Goal: Task Accomplishment & Management: Manage account settings

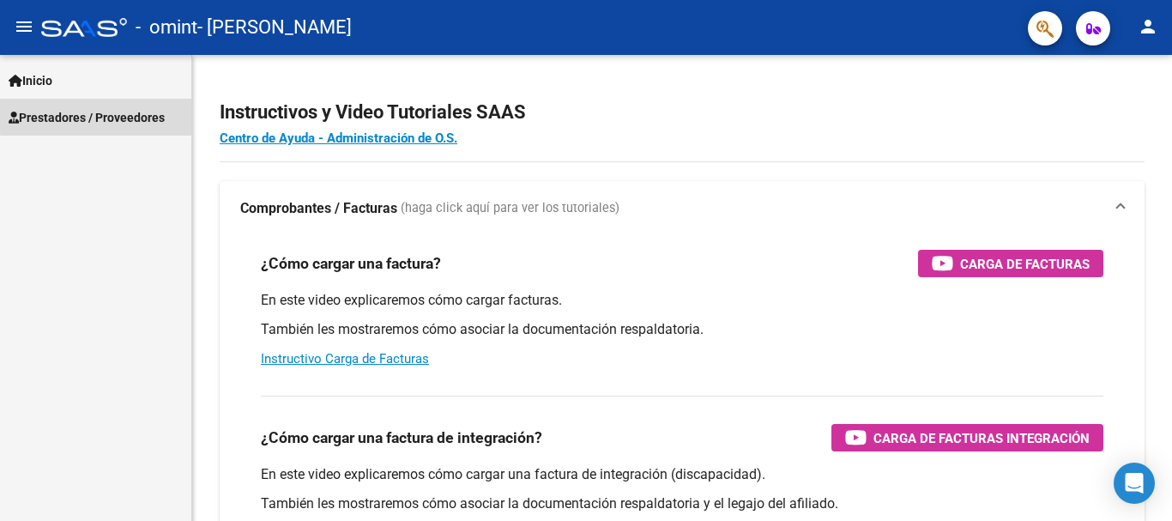
click at [142, 112] on span "Prestadores / Proveedores" at bounding box center [87, 117] width 156 height 19
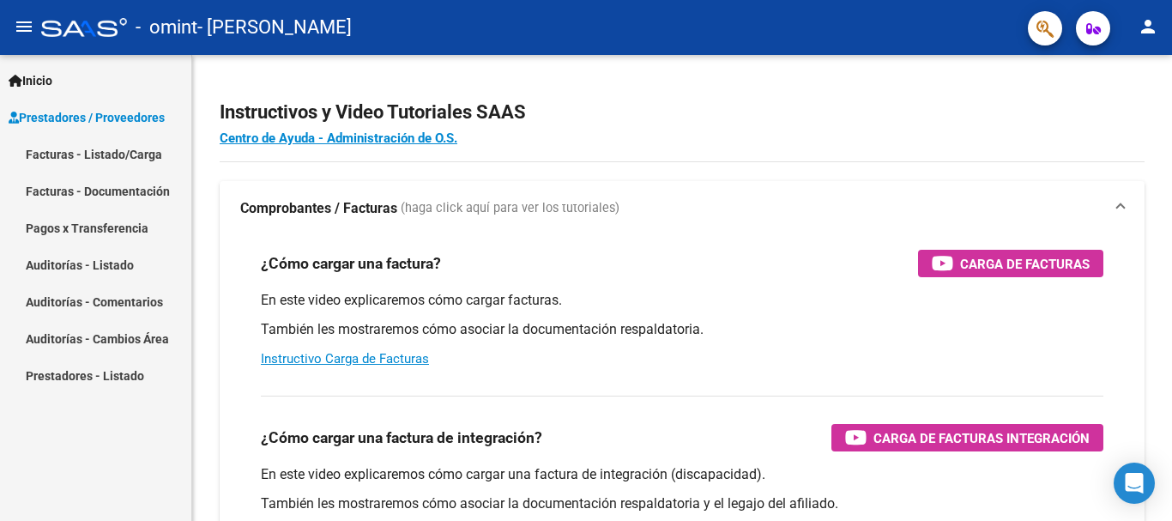
click at [140, 148] on link "Facturas - Listado/Carga" at bounding box center [95, 154] width 191 height 37
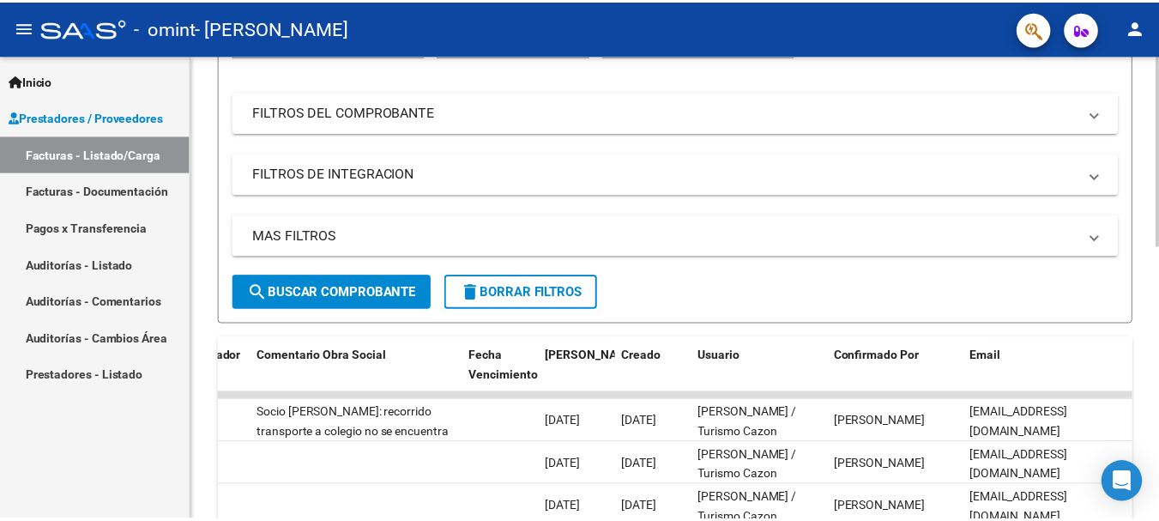
scroll to position [237, 0]
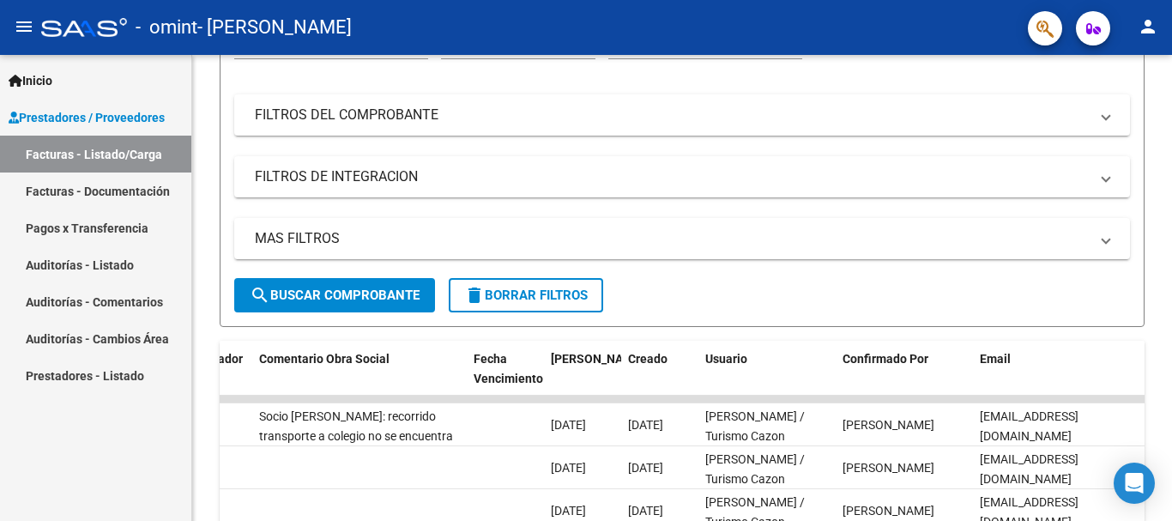
click at [1155, 21] on mat-icon "person" at bounding box center [1148, 26] width 21 height 21
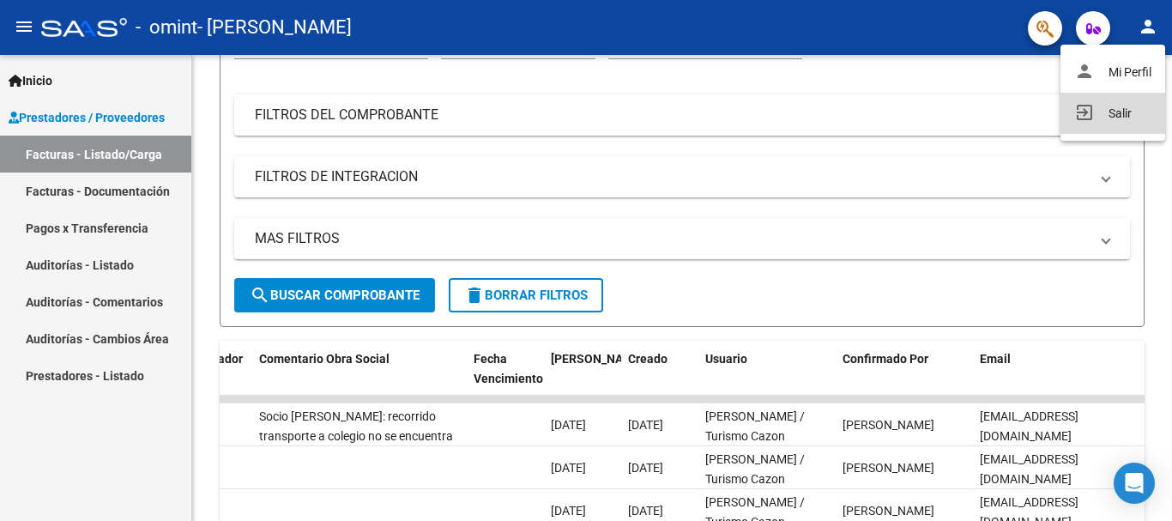
click at [1113, 109] on button "exit_to_app Salir" at bounding box center [1113, 113] width 105 height 41
